Goal: Transaction & Acquisition: Purchase product/service

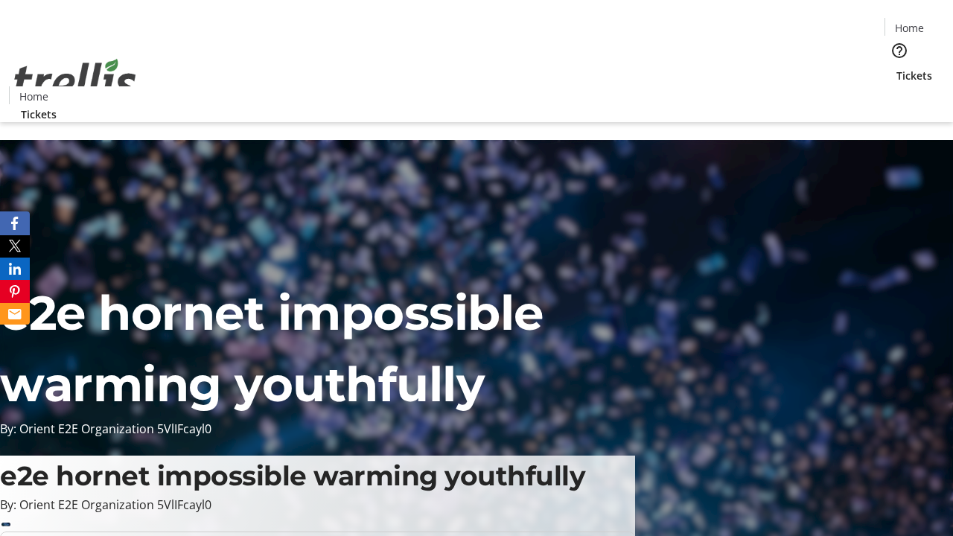
click at [896, 68] on span "Tickets" at bounding box center [914, 76] width 36 height 16
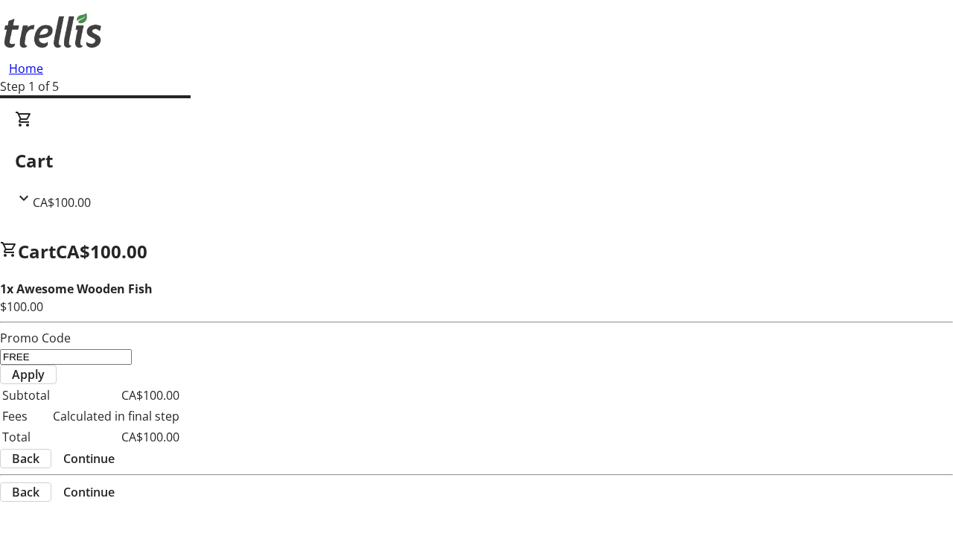
type input "FREE"
click at [45, 365] on span "Apply" at bounding box center [28, 374] width 33 height 18
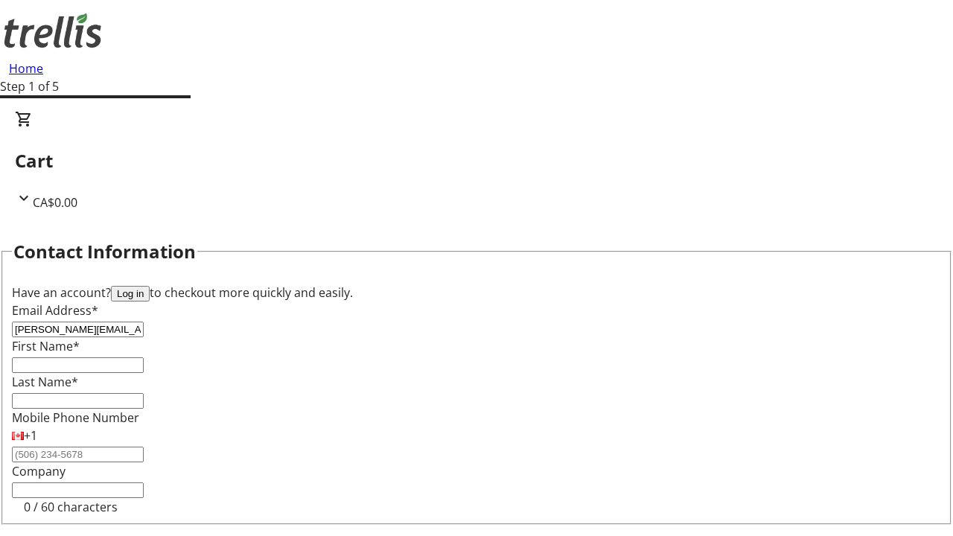
type input "[PERSON_NAME][EMAIL_ADDRESS][DOMAIN_NAME]"
type input "[PERSON_NAME]"
